Goal: Check status: Check status

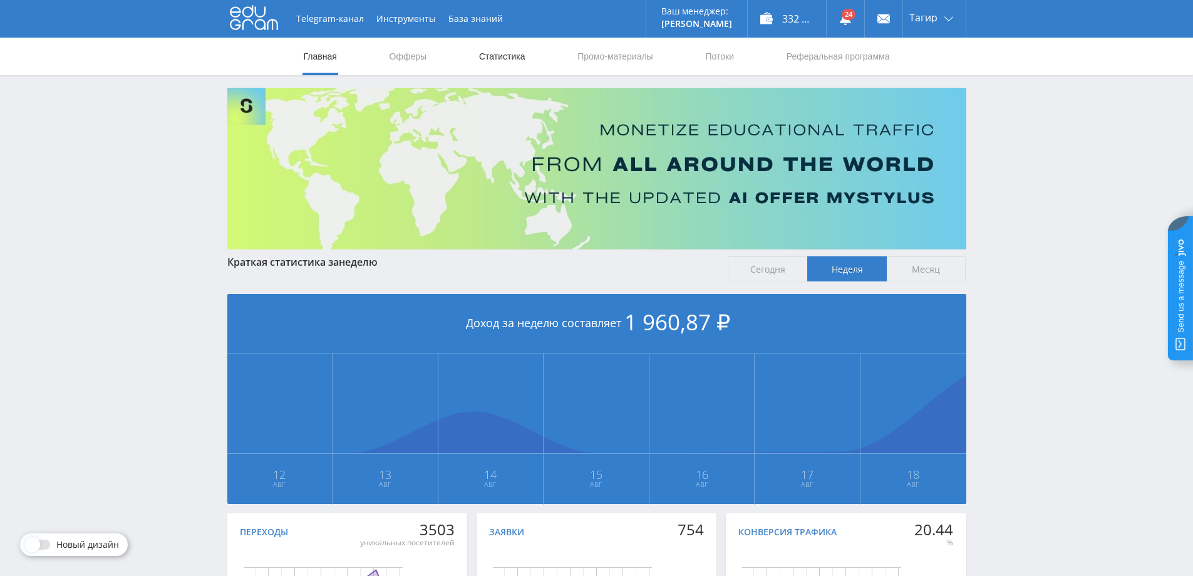
drag, startPoint x: 500, startPoint y: 80, endPoint x: 502, endPoint y: 58, distance: 21.4
click at [500, 77] on div "Telegram-канал Инструменты База знаний Ваш менеджер: [PERSON_NAME] Online @edug…" at bounding box center [596, 371] width 1193 height 743
click at [502, 58] on link "Статистика" at bounding box center [502, 57] width 49 height 38
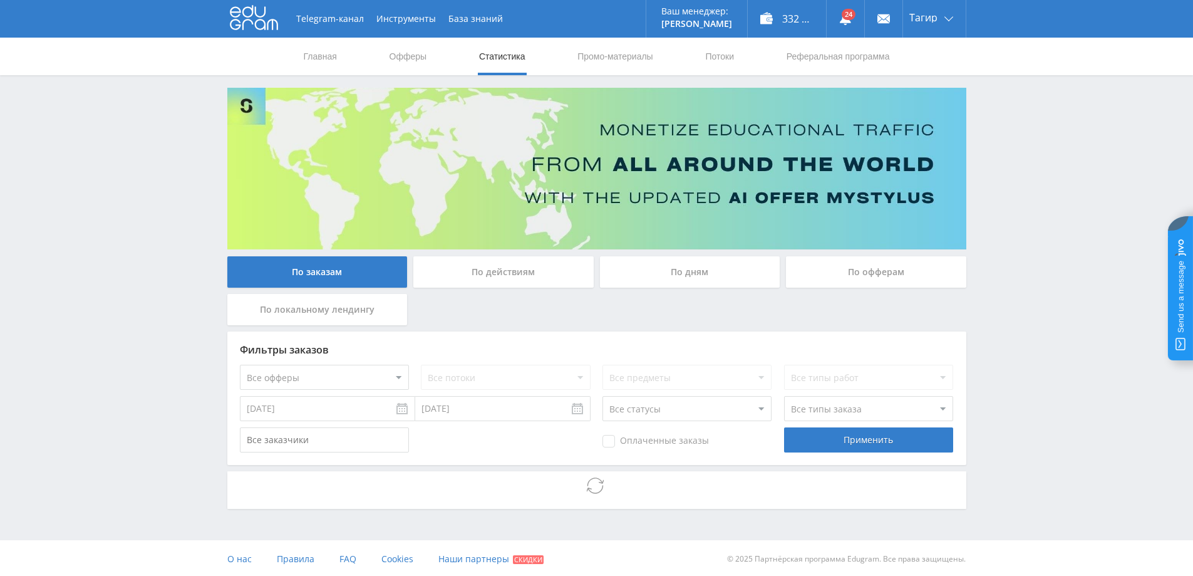
click at [683, 272] on div "По дням" at bounding box center [690, 271] width 180 height 31
click at [0, 0] on input "По дням" at bounding box center [0, 0] width 0 height 0
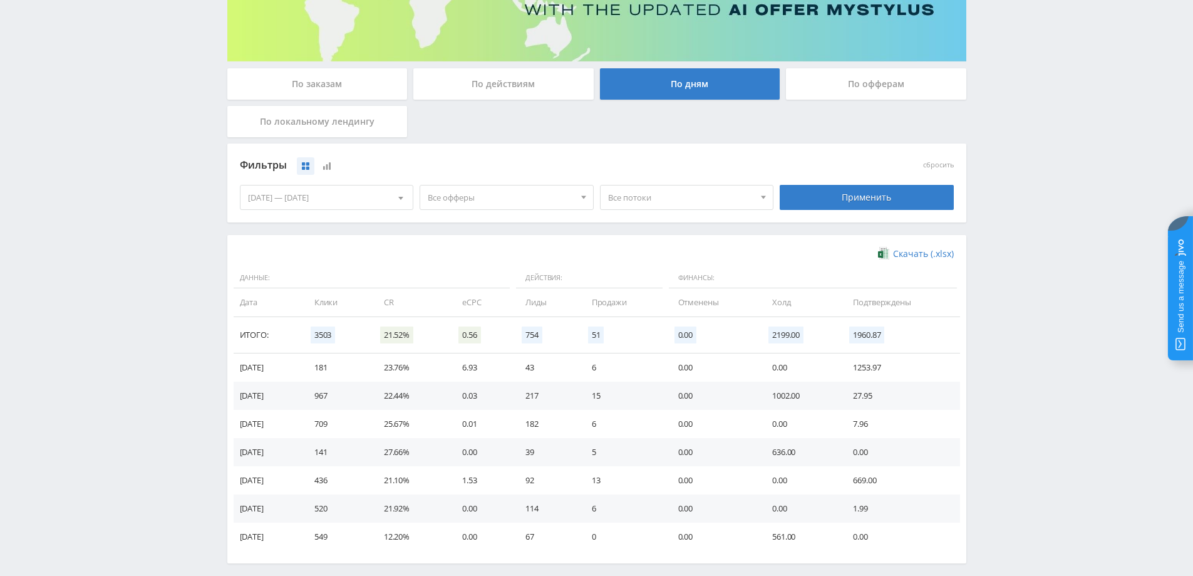
scroll to position [244, 0]
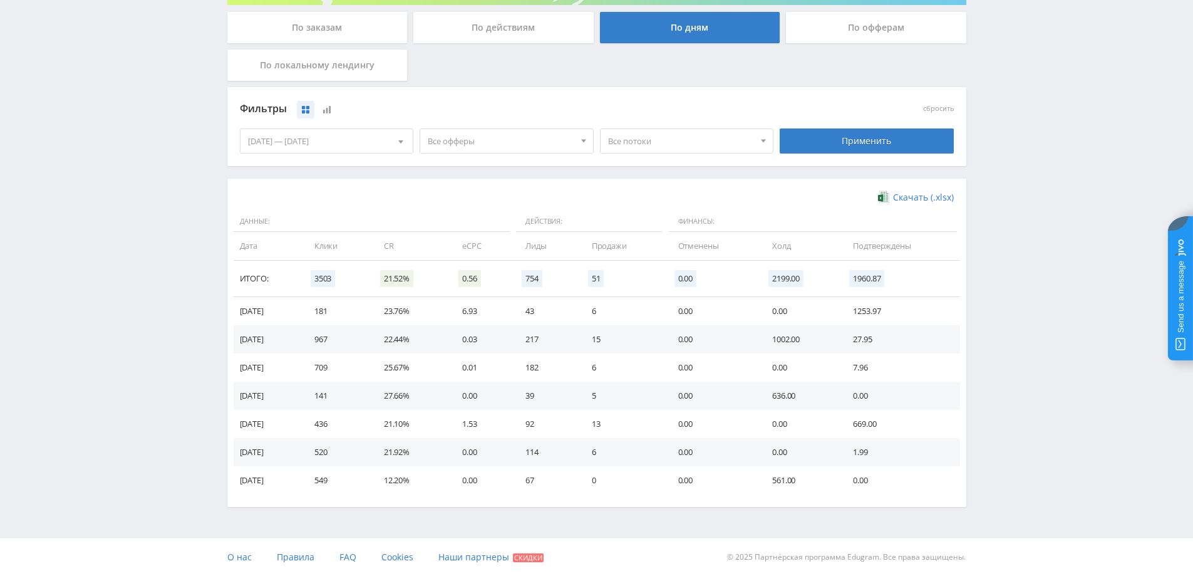
click at [509, 146] on span "Все офферы" at bounding box center [501, 141] width 147 height 24
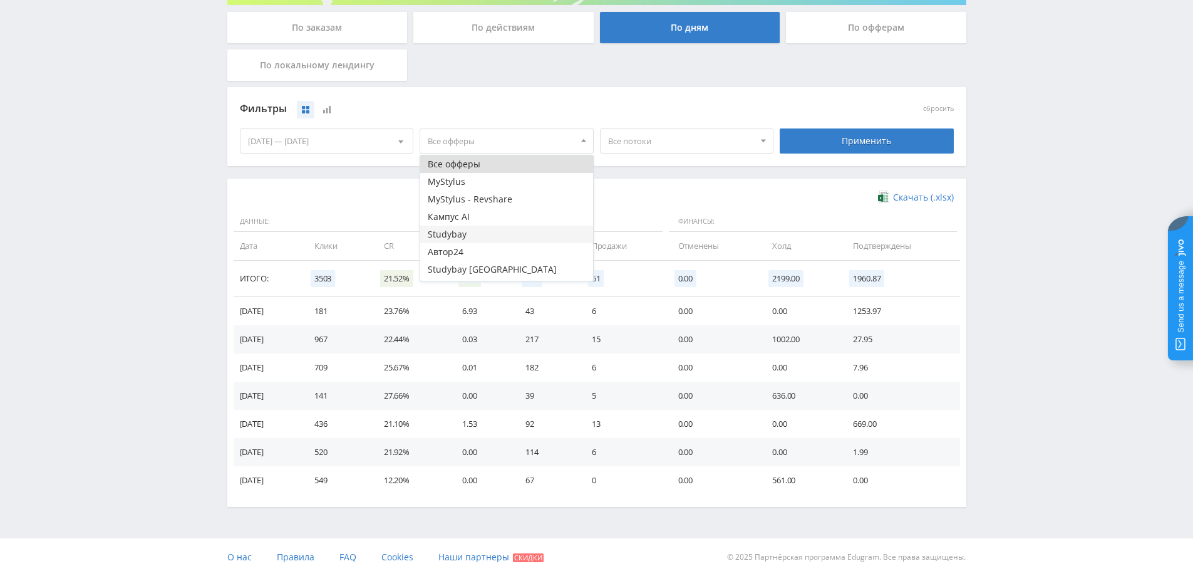
scroll to position [51, 0]
click at [461, 271] on button "Study AI (RevShare)" at bounding box center [506, 271] width 173 height 18
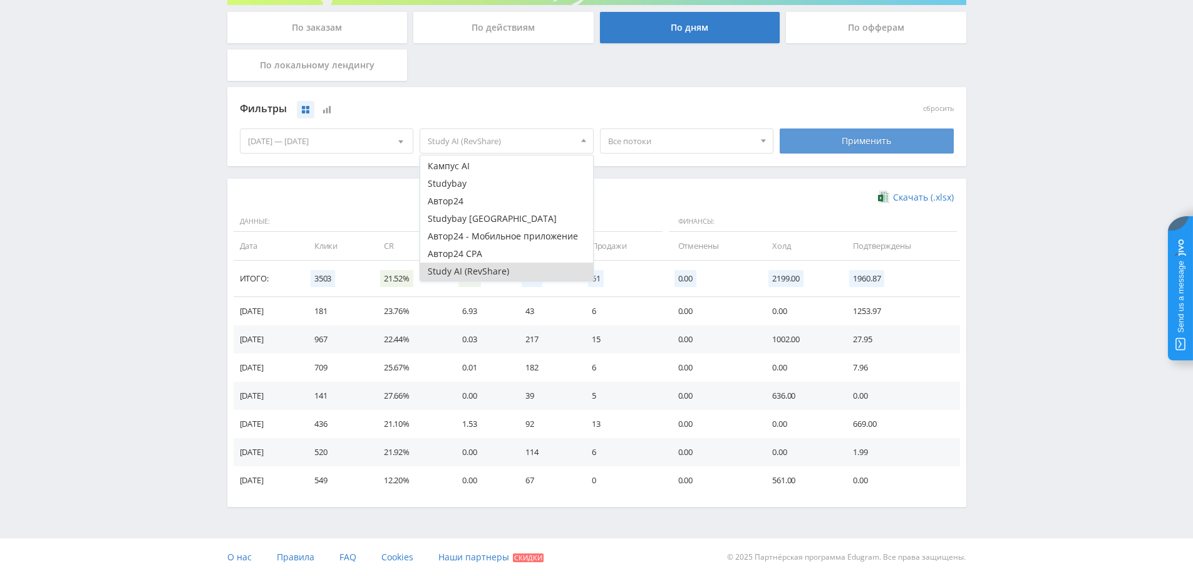
click at [815, 148] on div "Применить" at bounding box center [867, 140] width 174 height 25
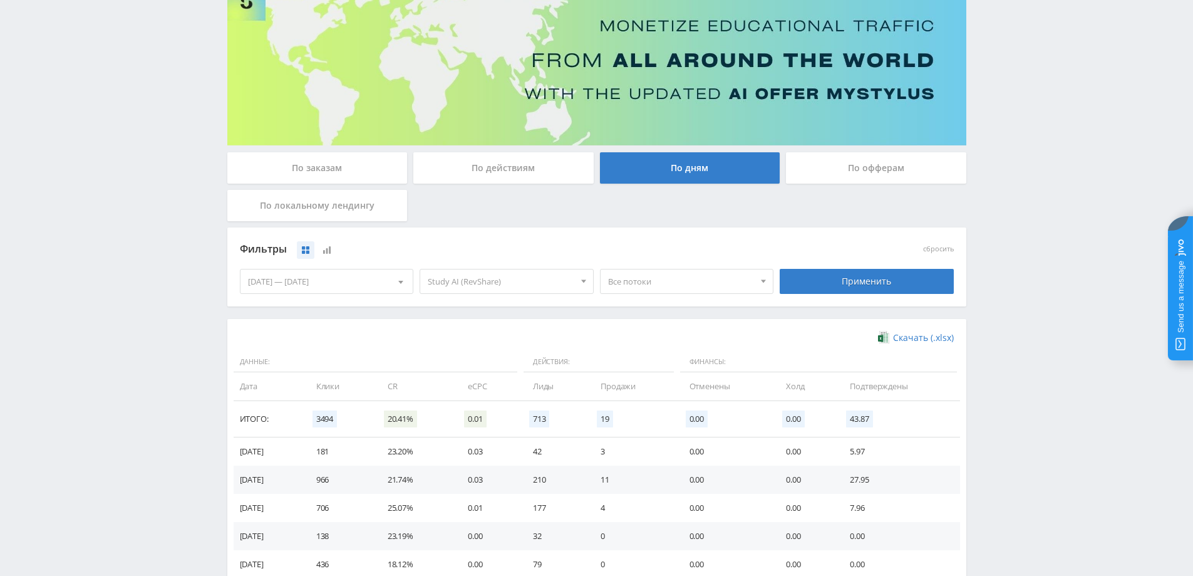
scroll to position [244, 0]
